Goal: Transaction & Acquisition: Book appointment/travel/reservation

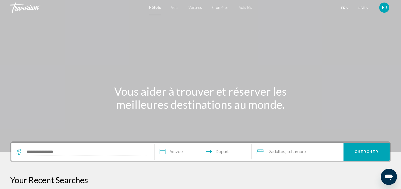
click at [43, 152] on input "Search widget" at bounding box center [86, 152] width 120 height 8
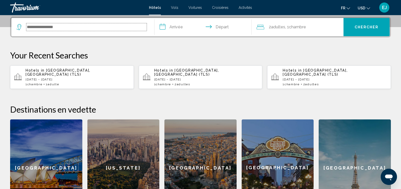
scroll to position [125, 0]
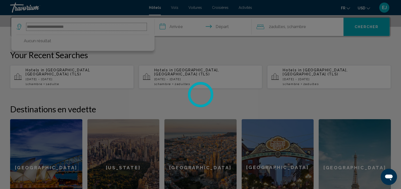
type input "**********"
click at [196, 41] on div at bounding box center [200, 94] width 401 height 189
drag, startPoint x: 91, startPoint y: 25, endPoint x: 74, endPoint y: 27, distance: 17.6
click at [74, 27] on div at bounding box center [200, 94] width 401 height 189
click at [46, 76] on div at bounding box center [200, 94] width 401 height 189
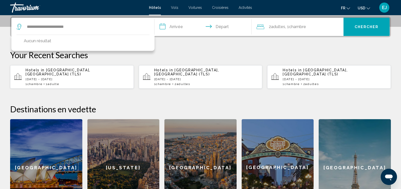
click at [46, 78] on p "[DATE] - [DATE]" at bounding box center [78, 80] width 104 height 4
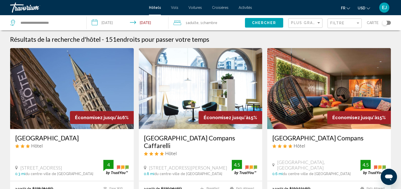
click at [370, 8] on icon "Change currency" at bounding box center [369, 9] width 4 height 4
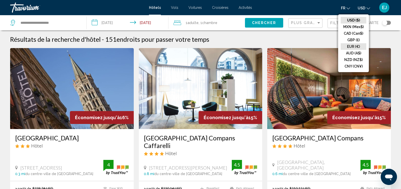
click at [356, 48] on button "EUR (€)" at bounding box center [354, 46] width 26 height 7
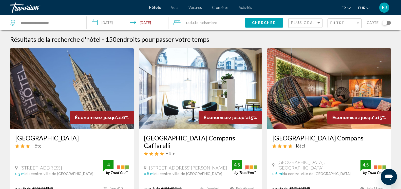
click at [296, 139] on h3 "[GEOGRAPHIC_DATA] Compans" at bounding box center [328, 138] width 113 height 8
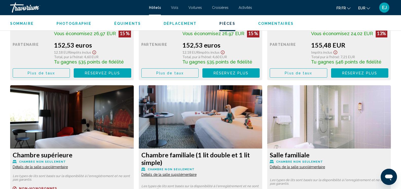
scroll to position [800, 0]
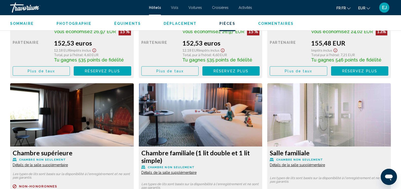
click at [34, 73] on span "Plus de taux" at bounding box center [41, 71] width 27 height 4
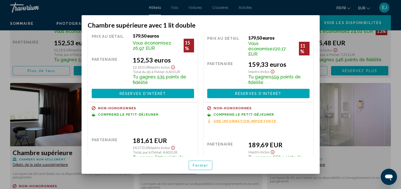
scroll to position [57, 0]
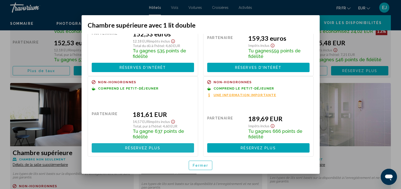
click at [144, 147] on span "Réservez plus" at bounding box center [142, 148] width 35 height 4
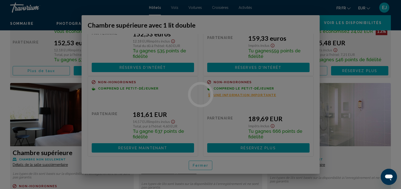
scroll to position [800, 0]
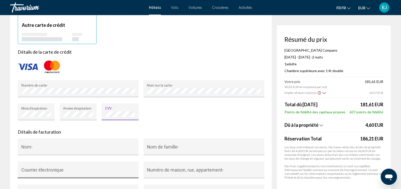
scroll to position [439, 0]
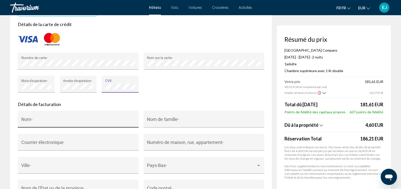
click at [51, 122] on input "Nom -" at bounding box center [78, 121] width 114 height 5
type input "*****"
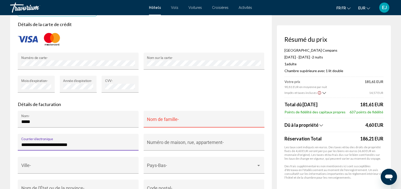
type input "**********"
click at [179, 124] on input "Nom de famille -" at bounding box center [204, 121] width 114 height 5
drag, startPoint x: 70, startPoint y: 127, endPoint x: 9, endPoint y: 131, distance: 61.7
click at [9, 131] on div "Réservation d'hôtel Résumé du prix [GEOGRAPHIC_DATA] Compans [DATE] - [DATE] - …" at bounding box center [200, 1] width 401 height 850
drag, startPoint x: 161, startPoint y: 114, endPoint x: 163, endPoint y: 117, distance: 3.3
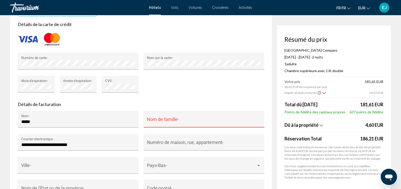
click at [163, 117] on div "Nom de famille -" at bounding box center [204, 119] width 121 height 17
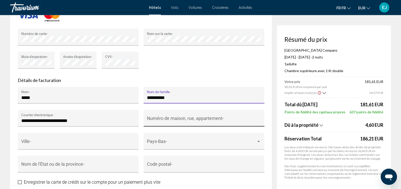
scroll to position [465, 0]
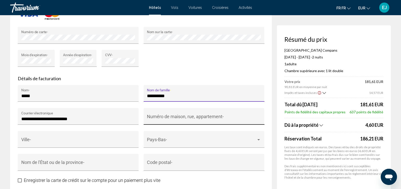
type input "**********"
click at [182, 122] on input "Numéro de maison, rue, appartement -" at bounding box center [204, 119] width 114 height 5
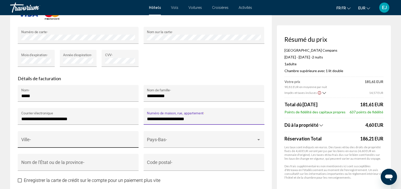
type input "**********"
click at [57, 140] on input "Ville -" at bounding box center [78, 142] width 114 height 5
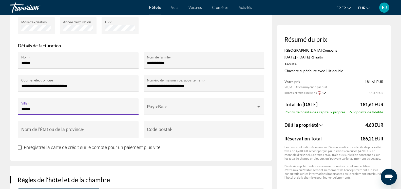
scroll to position [517, 0]
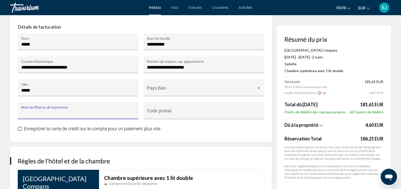
click at [81, 116] on input "Nom de l'État ou de la province -" at bounding box center [78, 113] width 114 height 5
drag, startPoint x: 51, startPoint y: 88, endPoint x: 0, endPoint y: 89, distance: 50.7
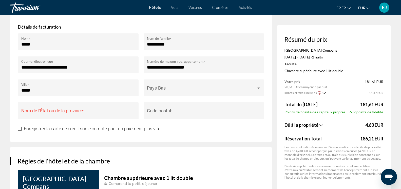
click at [47, 90] on input "*****" at bounding box center [78, 90] width 114 height 5
drag, startPoint x: 27, startPoint y: 94, endPoint x: 0, endPoint y: 101, distance: 27.6
click at [21, 93] on input "*****" at bounding box center [78, 90] width 114 height 5
type input "*********"
type input "*****"
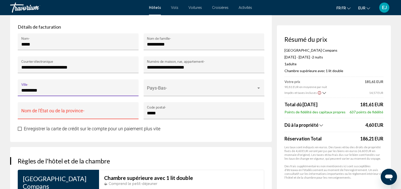
drag, startPoint x: 145, startPoint y: 131, endPoint x: 142, endPoint y: 131, distance: 3.3
click at [144, 131] on span "Enregistrer la carte de crédit sur le compte pour un paiement plus vite" at bounding box center [92, 128] width 137 height 5
click at [76, 111] on div "Nom de l'État ou de la province -" at bounding box center [78, 112] width 114 height 13
click at [228, 139] on div "**********" at bounding box center [141, 3] width 262 height 278
click at [105, 115] on input "Nom de l'État ou de la province -" at bounding box center [78, 113] width 114 height 5
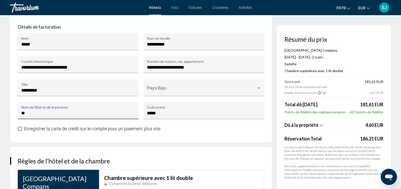
type input "*"
type input "******"
click at [201, 159] on h3 "Règles de l'hôtel et de la chambre" at bounding box center [141, 161] width 246 height 8
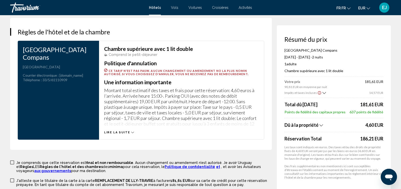
scroll to position [739, 0]
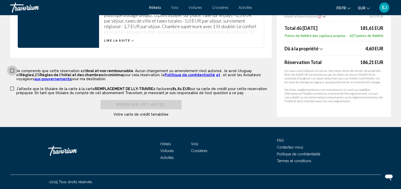
click at [12, 72] on span "Principaux contenus" at bounding box center [12, 71] width 4 height 4
click at [11, 88] on span "Principaux contenus" at bounding box center [12, 89] width 4 height 4
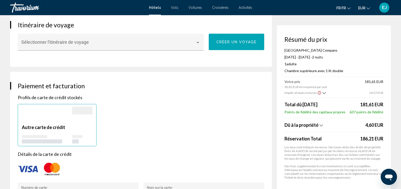
scroll to position [310, 0]
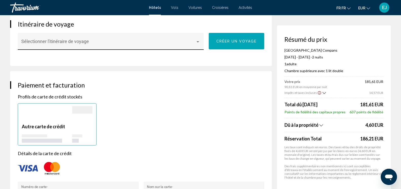
click at [167, 42] on span "Principaux contenus" at bounding box center [108, 43] width 175 height 5
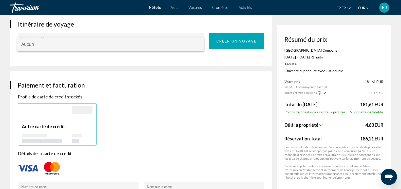
click at [143, 77] on div at bounding box center [200, 94] width 401 height 189
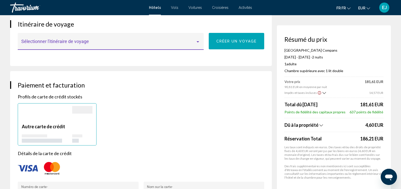
click at [116, 43] on span "Principaux contenus" at bounding box center [108, 43] width 175 height 5
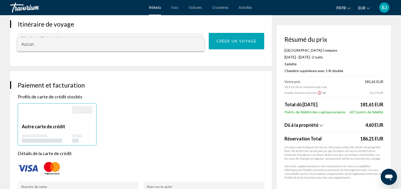
click at [116, 43] on span "Aucun" at bounding box center [110, 44] width 179 height 14
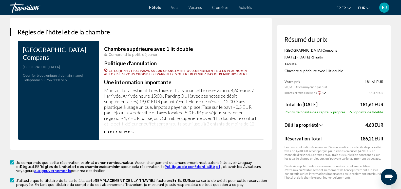
scroll to position [739, 0]
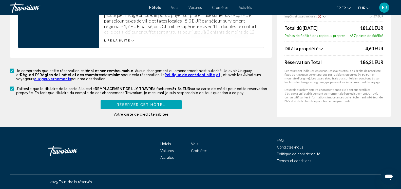
click at [161, 108] on button "Réserver cet hôtel" at bounding box center [141, 104] width 81 height 9
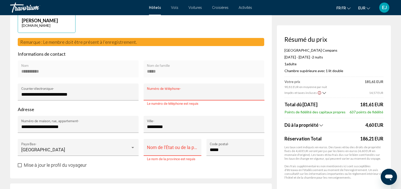
click at [181, 95] on input "Numéro de téléphone -" at bounding box center [204, 94] width 114 height 5
type input "**********"
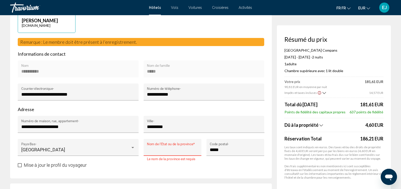
click at [169, 151] on input "Nom de l'État ou de la province *" at bounding box center [172, 149] width 51 height 5
type input "******"
click at [219, 160] on div "***** Code postal -" at bounding box center [235, 150] width 58 height 23
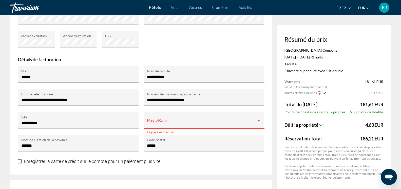
scroll to position [524, 0]
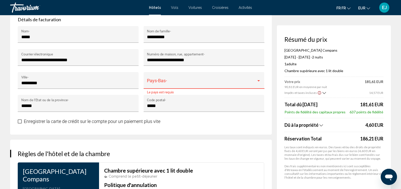
click at [190, 82] on span "Principaux contenus" at bounding box center [201, 83] width 109 height 5
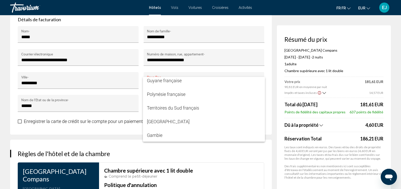
scroll to position [1037, 0]
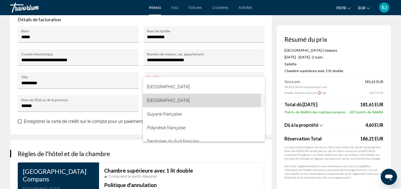
click at [155, 100] on span "[GEOGRAPHIC_DATA]" at bounding box center [204, 101] width 114 height 14
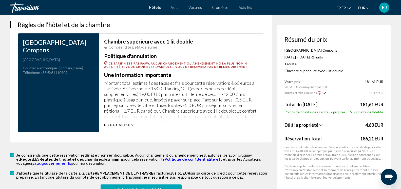
scroll to position [731, 0]
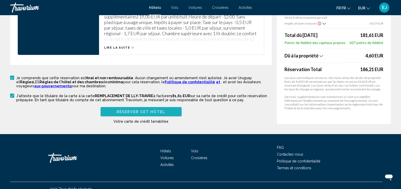
click at [148, 111] on span "Réserver cet hôtel" at bounding box center [141, 112] width 48 height 4
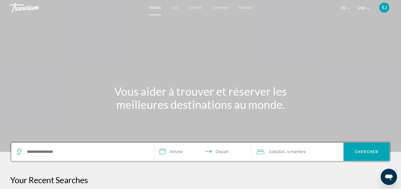
click at [387, 8] on span "EJ" at bounding box center [384, 7] width 5 height 5
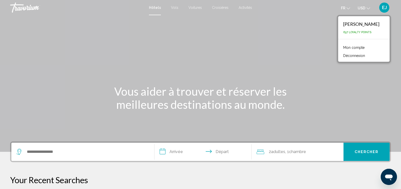
click at [354, 46] on link "Mon compte" at bounding box center [354, 47] width 26 height 7
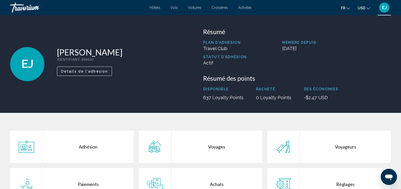
drag, startPoint x: 370, startPoint y: 7, endPoint x: 370, endPoint y: 15, distance: 8.1
click at [370, 7] on icon "Change currency" at bounding box center [369, 9] width 4 height 4
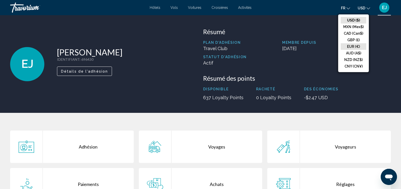
click at [356, 47] on button "EUR (€)" at bounding box center [354, 46] width 26 height 7
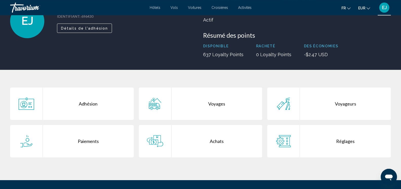
scroll to position [52, 0]
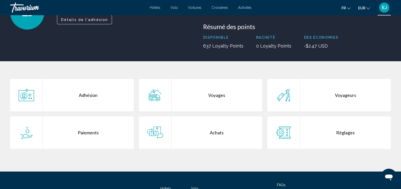
click at [214, 94] on div "Voyages" at bounding box center [216, 95] width 91 height 32
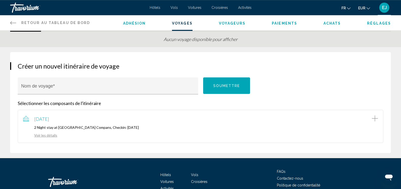
scroll to position [52, 0]
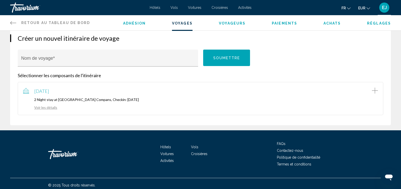
click at [50, 109] on link "Voir les détails" at bounding box center [40, 107] width 34 height 4
